Goal: Task Accomplishment & Management: Manage account settings

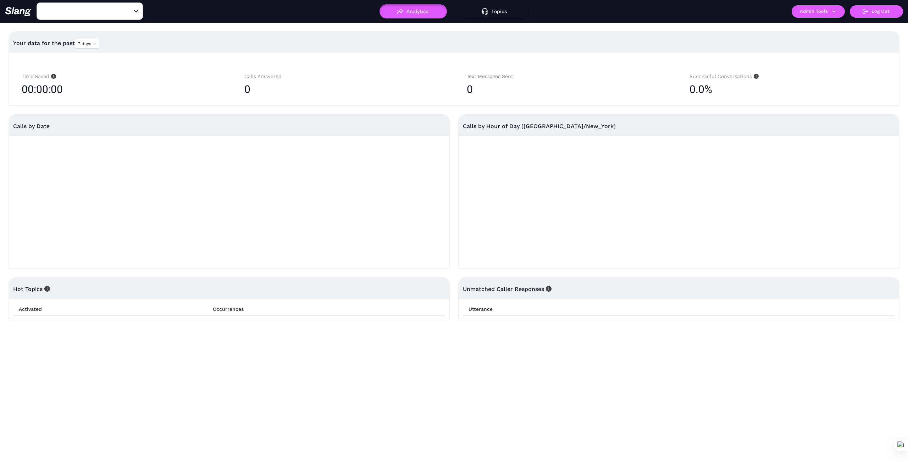
type input "1776"
drag, startPoint x: 128, startPoint y: 11, endPoint x: 111, endPoint y: 10, distance: 17.1
click at [125, 11] on icon "Clear" at bounding box center [127, 11] width 7 height 7
click at [136, 9] on div "Open" at bounding box center [136, 11] width 7 height 7
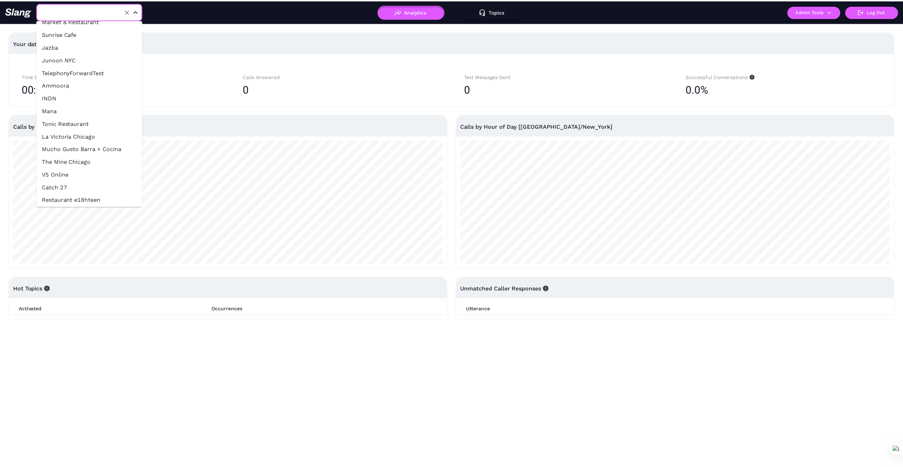
scroll to position [154, 0]
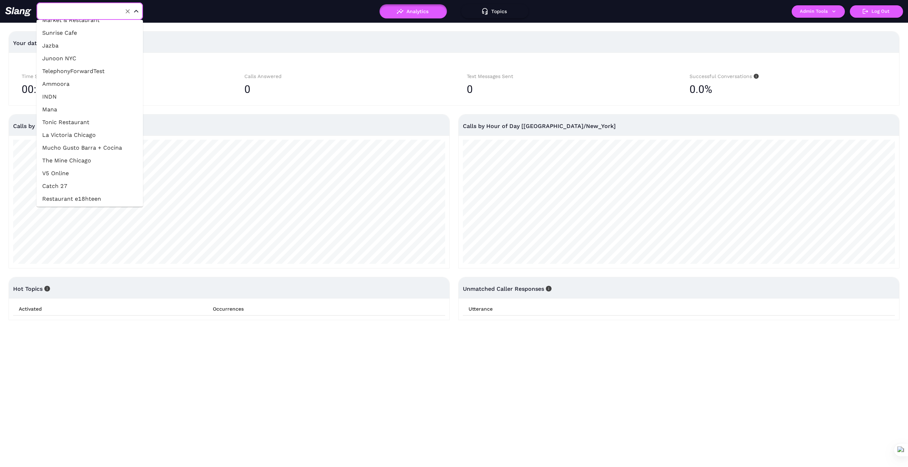
click at [88, 161] on li "The Mine Chicago" at bounding box center [90, 160] width 106 height 13
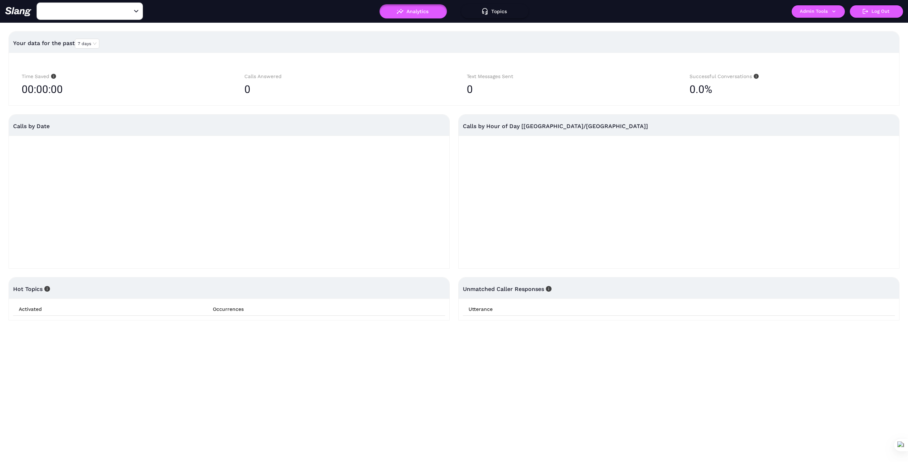
type input "The Mine Chicago"
click at [835, 7] on button "Admin Tools" at bounding box center [818, 11] width 53 height 12
click at [824, 27] on link "Manage current business" at bounding box center [832, 27] width 70 height 9
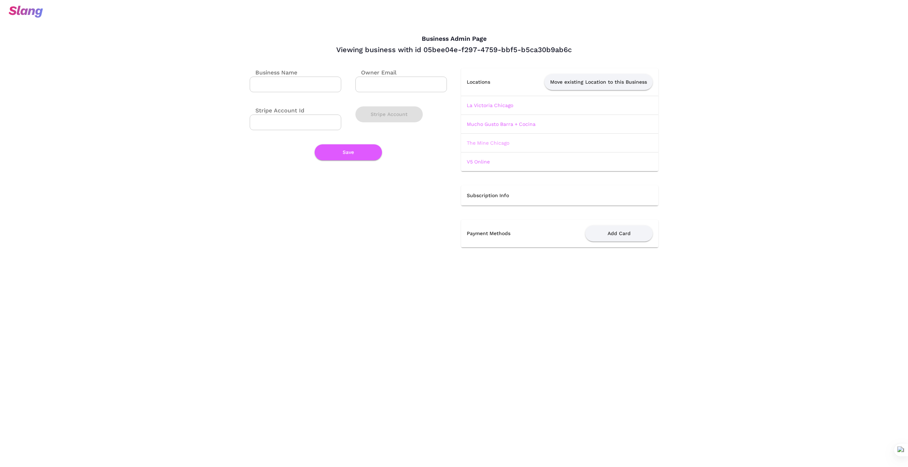
click at [499, 140] on link "The Mine Chicago" at bounding box center [488, 143] width 43 height 6
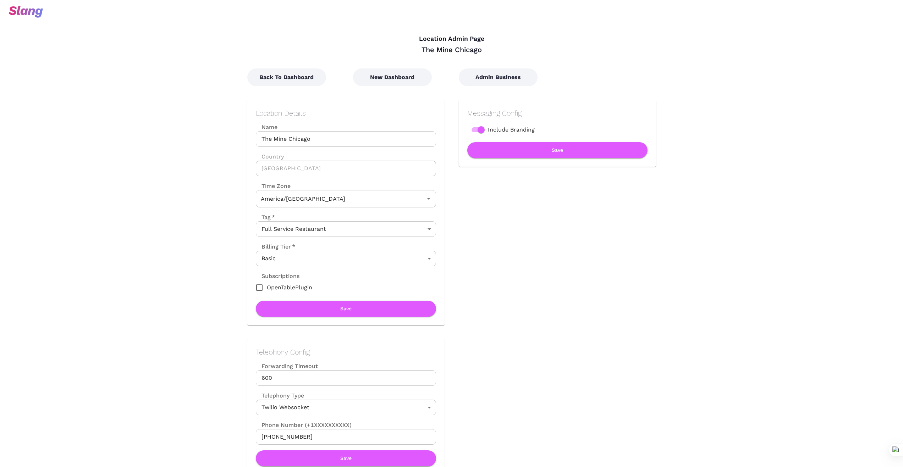
type input "Central Time"
click at [394, 74] on button "New Dashboard" at bounding box center [392, 77] width 79 height 18
